Goal: Information Seeking & Learning: Learn about a topic

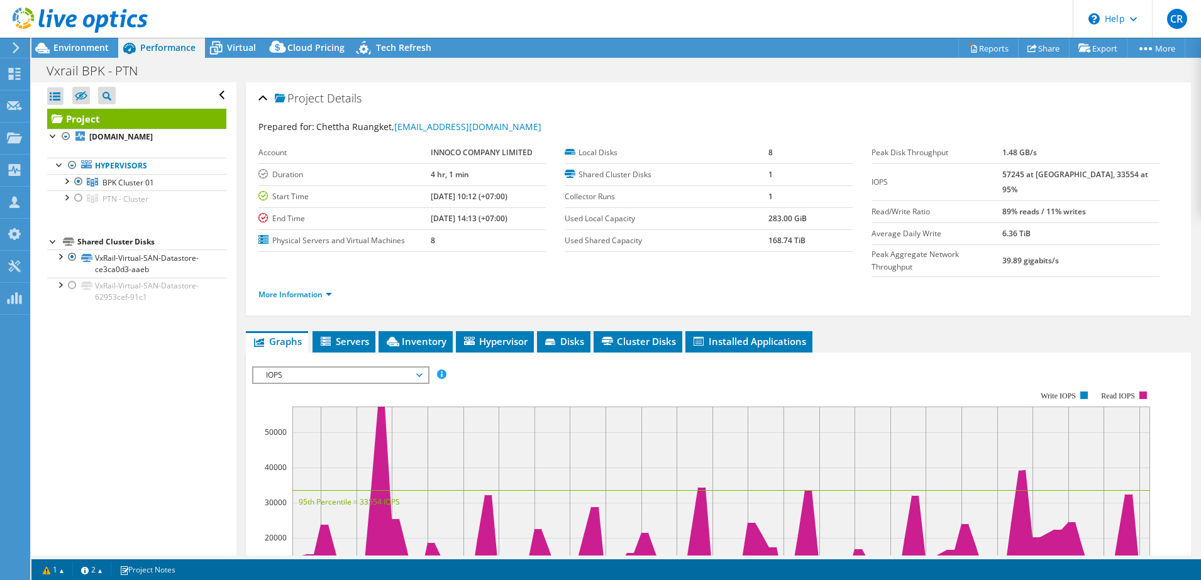
select select "USD"
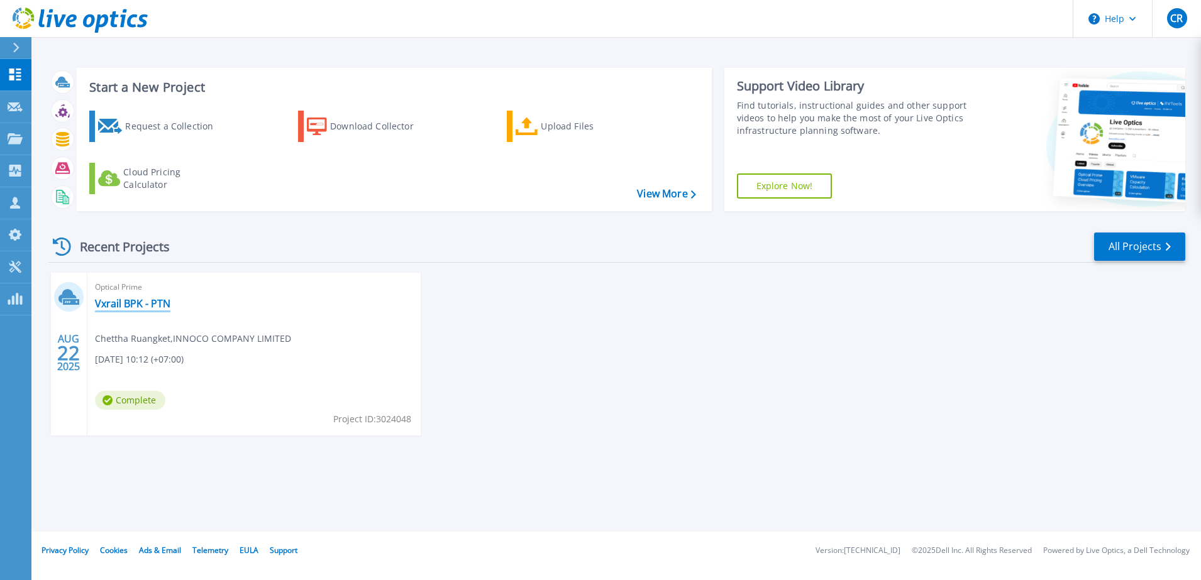
click at [170, 304] on link "Vxrail BPK - PTN" at bounding box center [132, 303] width 75 height 13
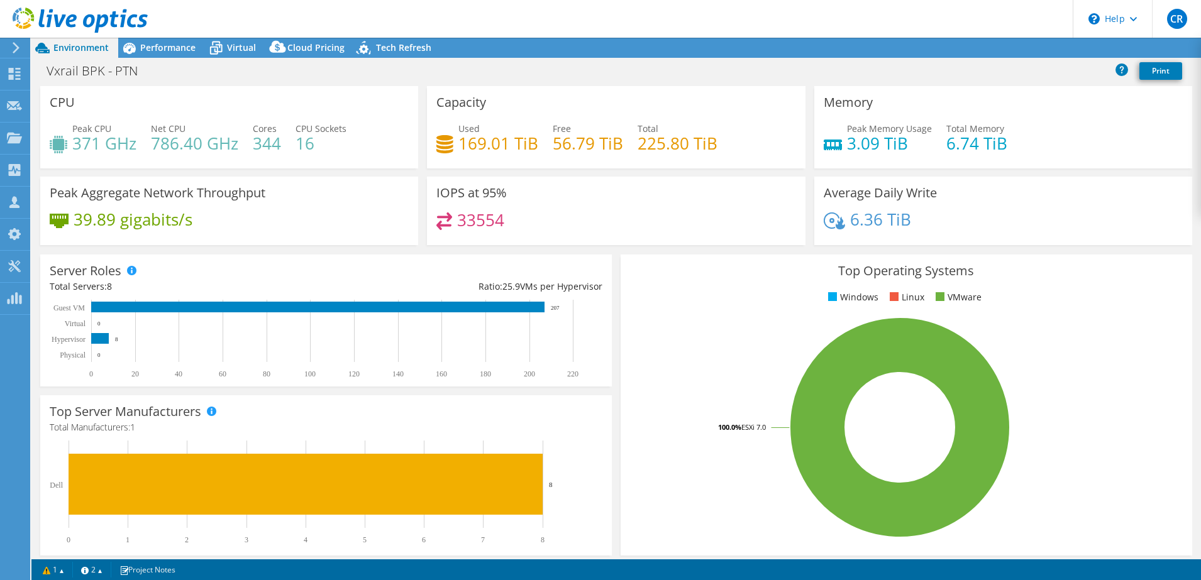
select select "USD"
click at [177, 50] on span "Performance" at bounding box center [167, 47] width 55 height 12
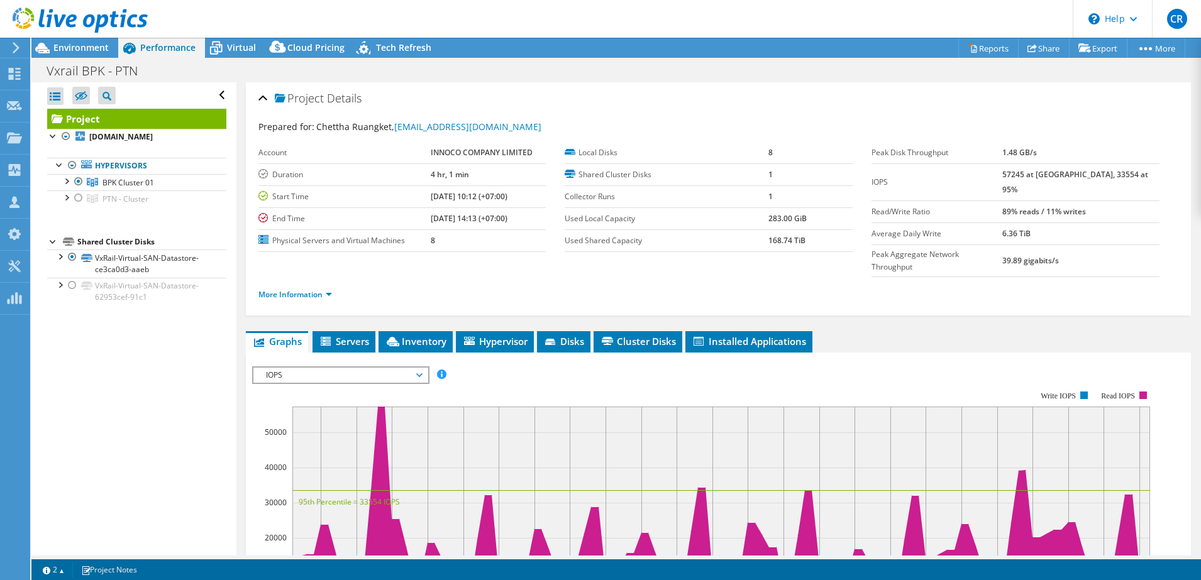
click at [350, 368] on span "IOPS" at bounding box center [341, 375] width 162 height 15
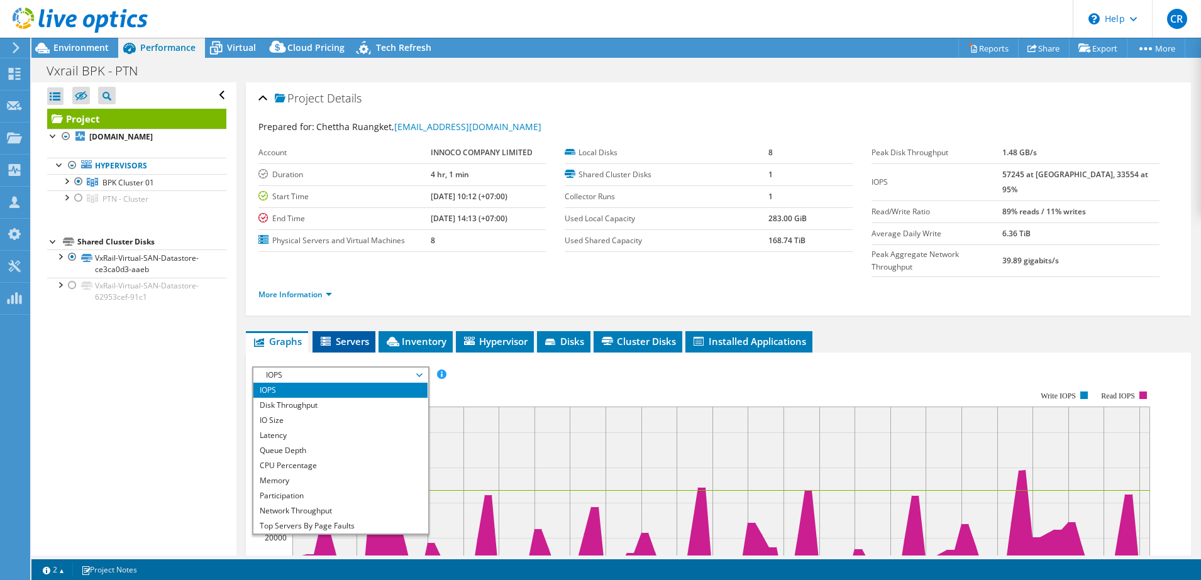
click at [353, 335] on span "Servers" at bounding box center [344, 341] width 50 height 13
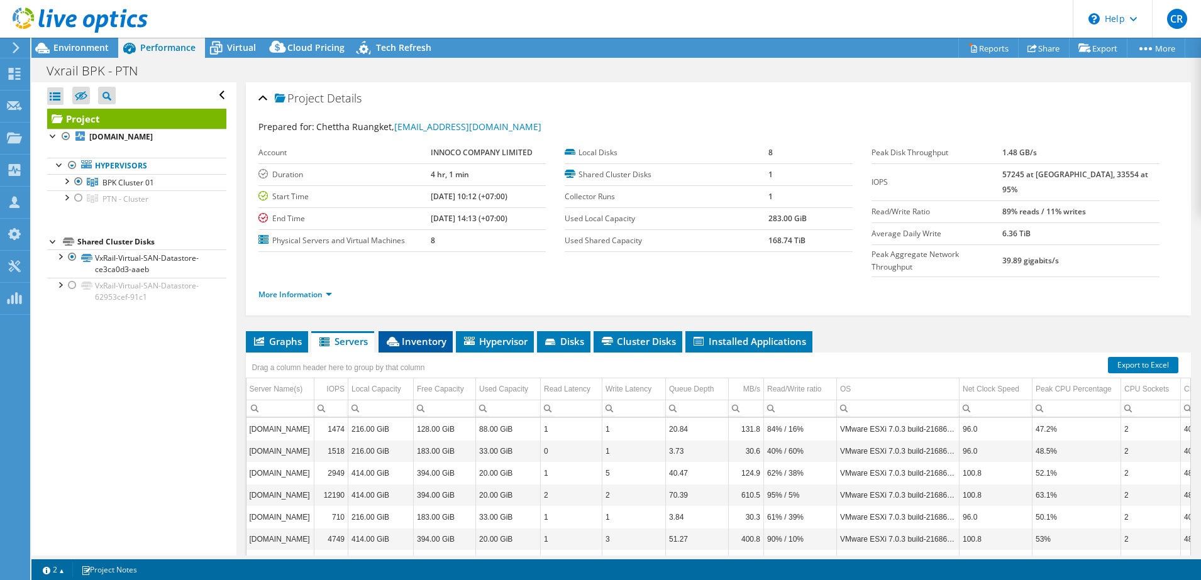
click at [405, 335] on span "Inventory" at bounding box center [416, 341] width 62 height 13
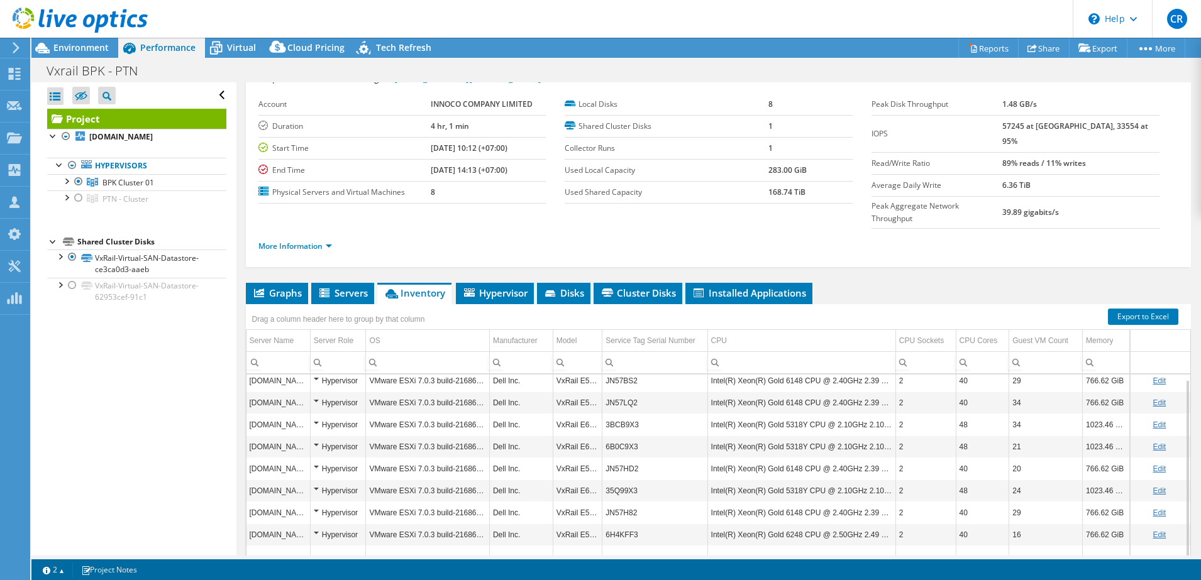
scroll to position [79, 0]
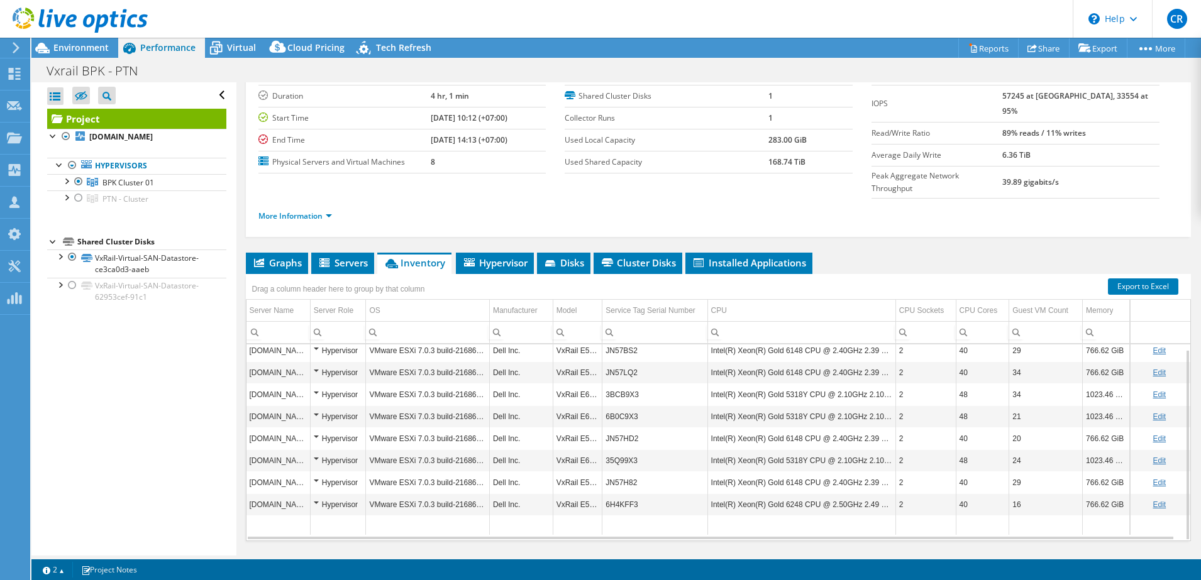
drag, startPoint x: 606, startPoint y: 492, endPoint x: 606, endPoint y: 501, distance: 9.4
click at [606, 516] on td "Data grid" at bounding box center [654, 525] width 105 height 19
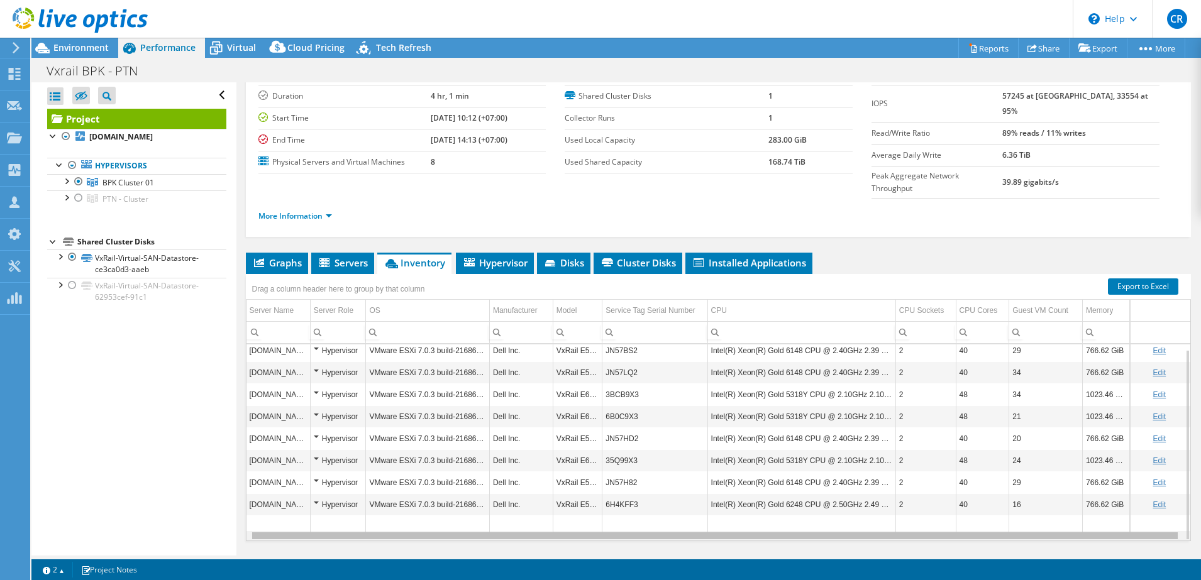
scroll to position [0, 4]
drag, startPoint x: 598, startPoint y: 512, endPoint x: 737, endPoint y: 513, distance: 139.6
click at [737, 513] on body "CR Channel Partner Chettha Ruangket chetthar@innoco.co.th INNOCO COMPANY LIMITE…" at bounding box center [600, 290] width 1201 height 580
click at [737, 532] on div "Data grid" at bounding box center [714, 535] width 925 height 7
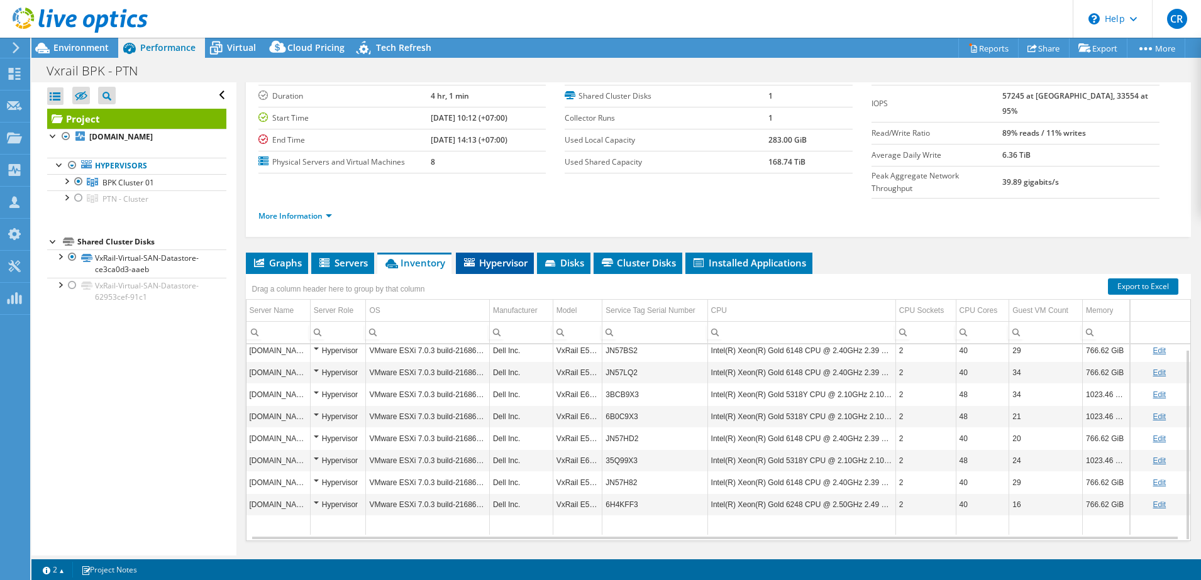
click at [485, 256] on span "Hypervisor" at bounding box center [494, 262] width 65 height 13
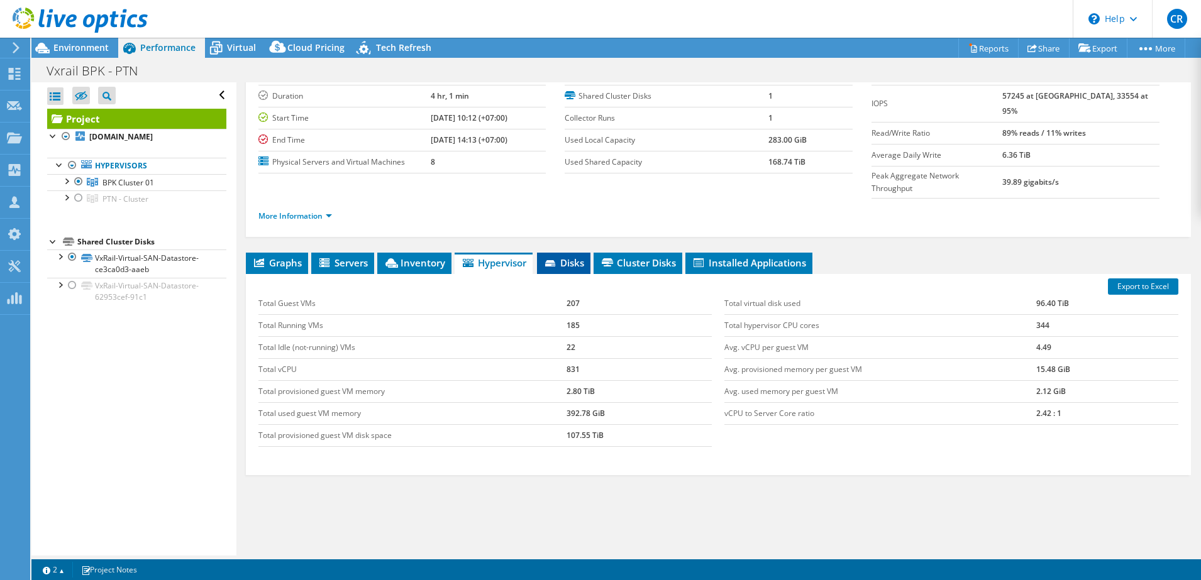
click at [557, 253] on li "Disks" at bounding box center [563, 263] width 53 height 21
